Goal: Information Seeking & Learning: Learn about a topic

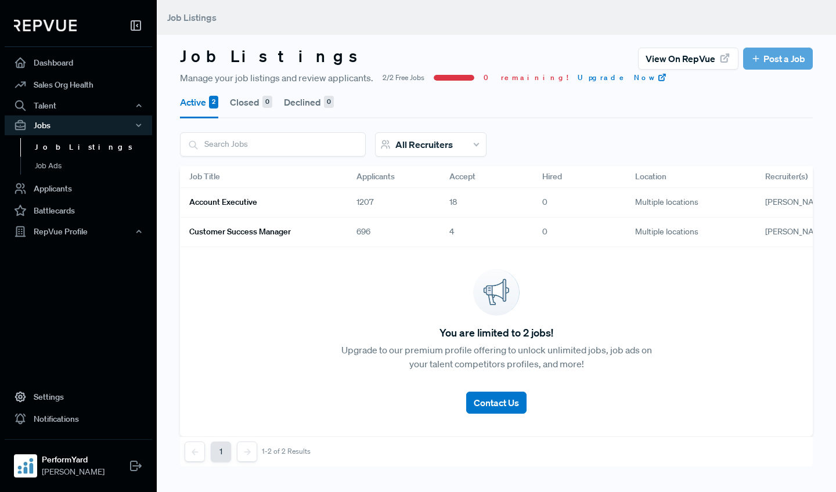
click at [308, 207] on link "Account Executive" at bounding box center [258, 203] width 139 height 20
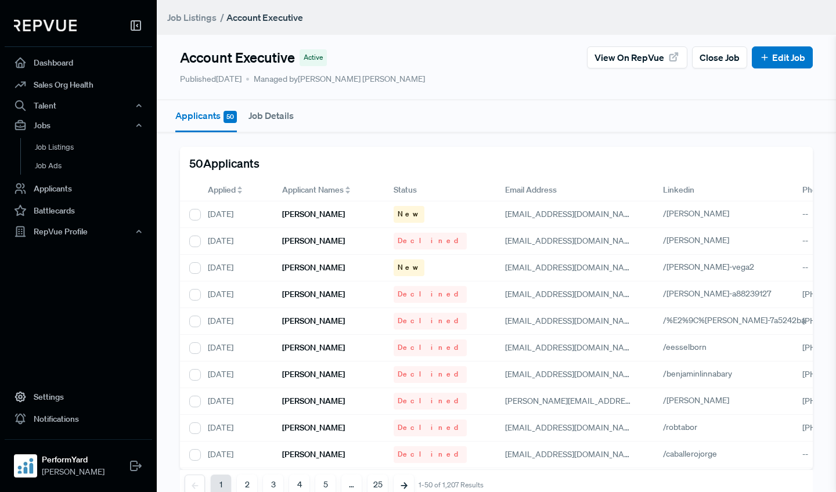
click at [210, 189] on span "Applied" at bounding box center [222, 190] width 28 height 12
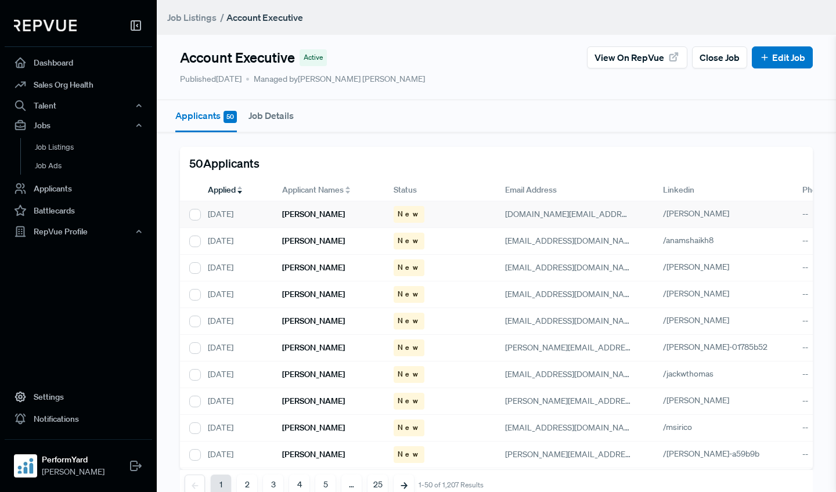
click at [331, 215] on div "[PERSON_NAME]" at bounding box center [328, 214] width 111 height 27
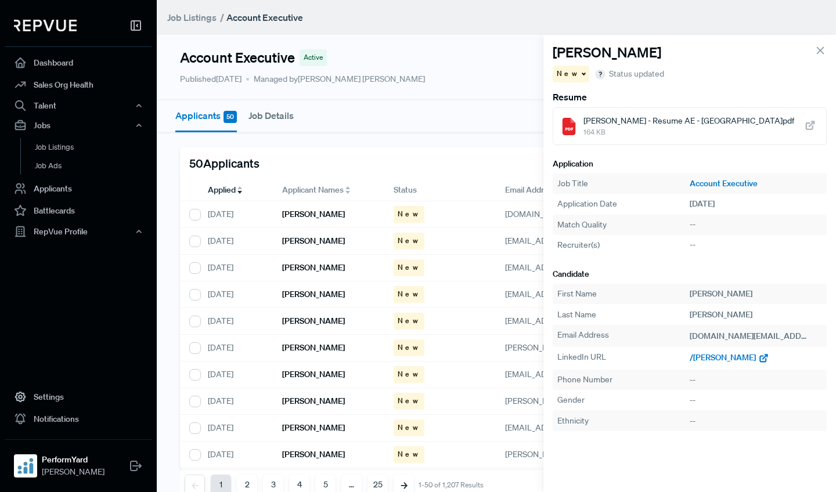
click at [709, 358] on span "/[PERSON_NAME]" at bounding box center [723, 357] width 66 height 10
click at [347, 234] on div "[PERSON_NAME]" at bounding box center [328, 241] width 111 height 27
click at [710, 358] on span "/anamshaikh8" at bounding box center [715, 357] width 51 height 10
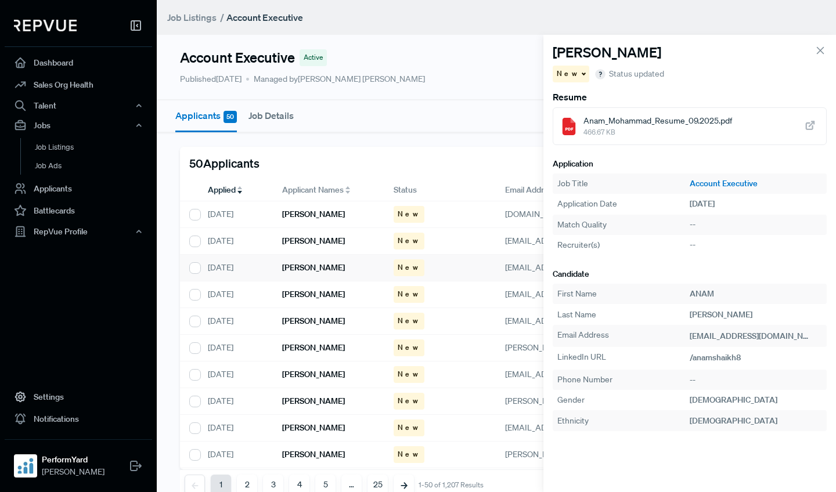
click at [316, 268] on h6 "[PERSON_NAME]" at bounding box center [313, 268] width 63 height 10
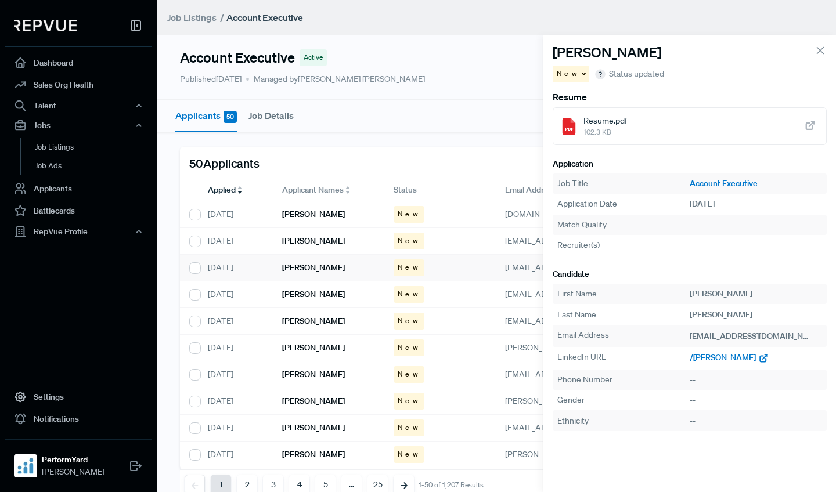
click at [708, 360] on span "/[PERSON_NAME]" at bounding box center [723, 357] width 66 height 10
